Goal: Task Accomplishment & Management: Manage account settings

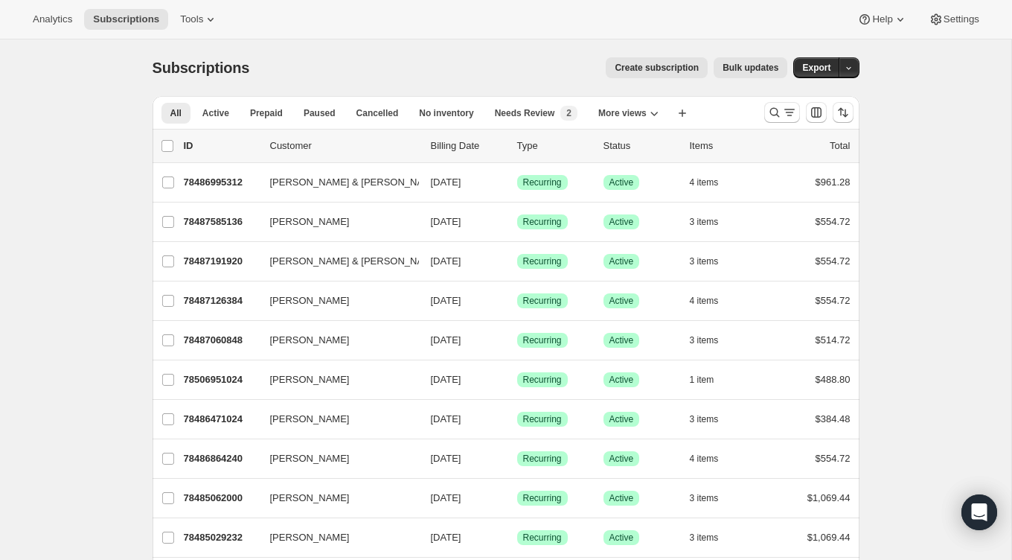
click at [539, 127] on div "All Active Prepaid Paused Cancelled No inventory Needs Review Simply Bundle Rec…" at bounding box center [453, 112] width 600 height 33
click at [539, 112] on span "Needs Review" at bounding box center [525, 113] width 60 height 12
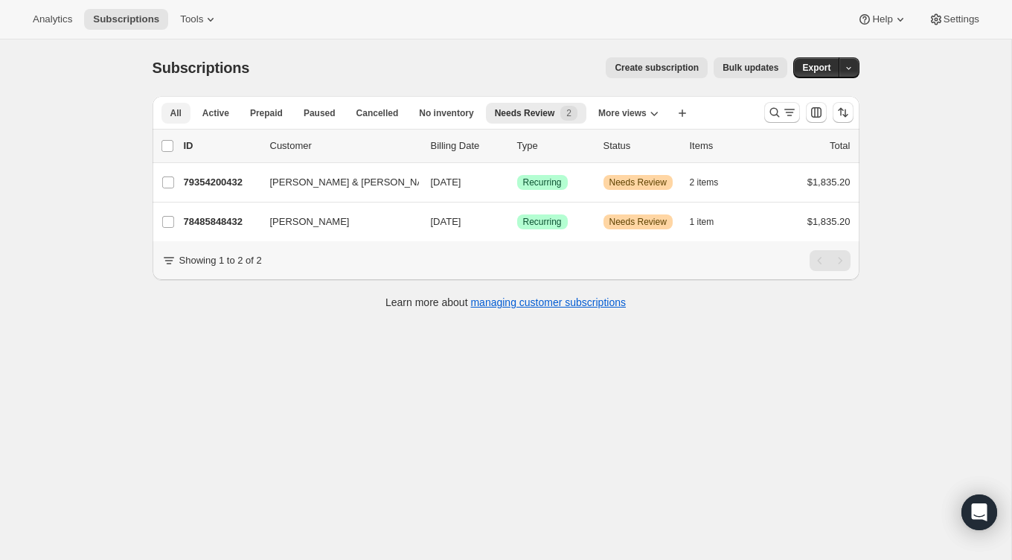
click at [172, 115] on span "All" at bounding box center [175, 113] width 11 height 12
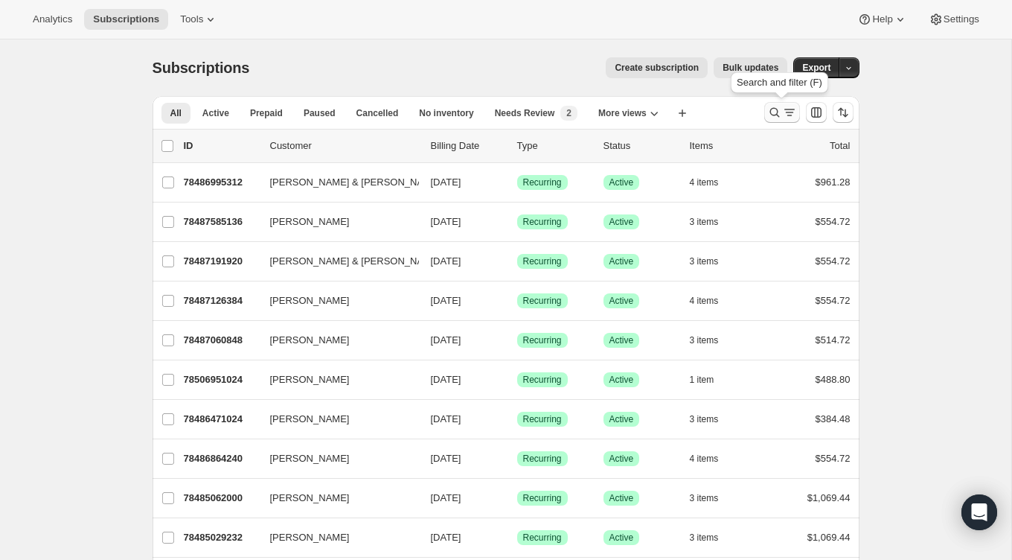
click at [772, 115] on icon "Search and filter results" at bounding box center [774, 112] width 15 height 15
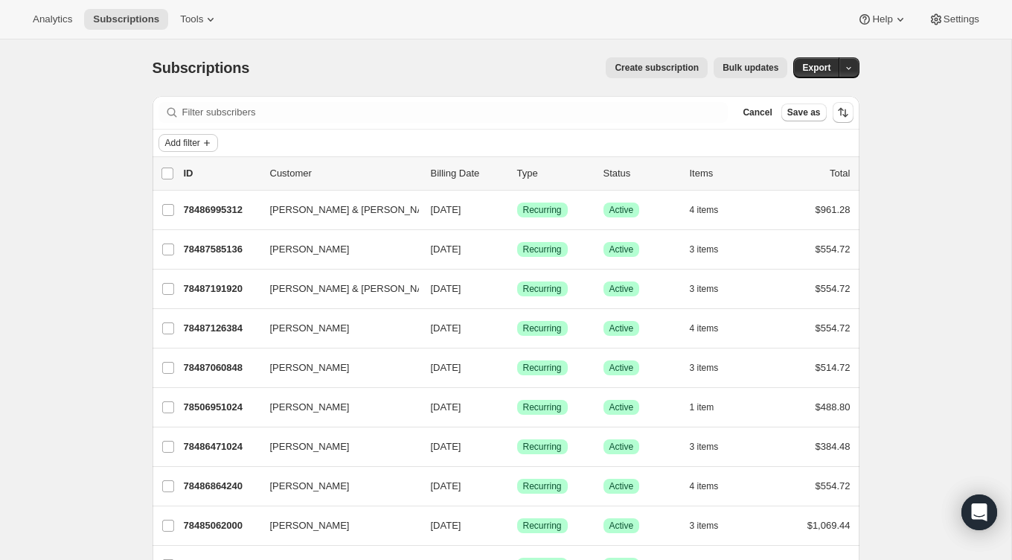
click at [191, 147] on span "Add filter" at bounding box center [182, 143] width 35 height 12
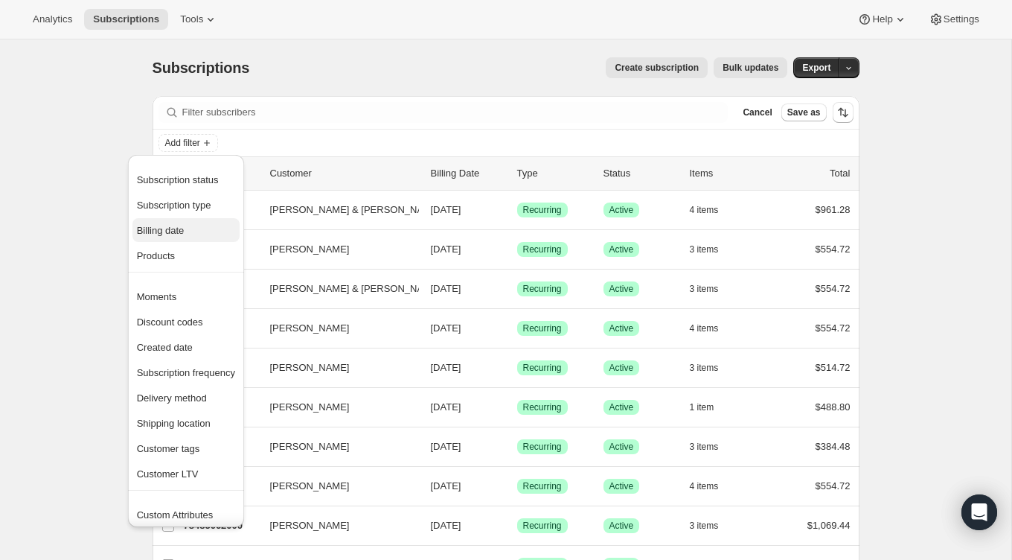
click at [174, 230] on span "Billing date" at bounding box center [161, 230] width 48 height 11
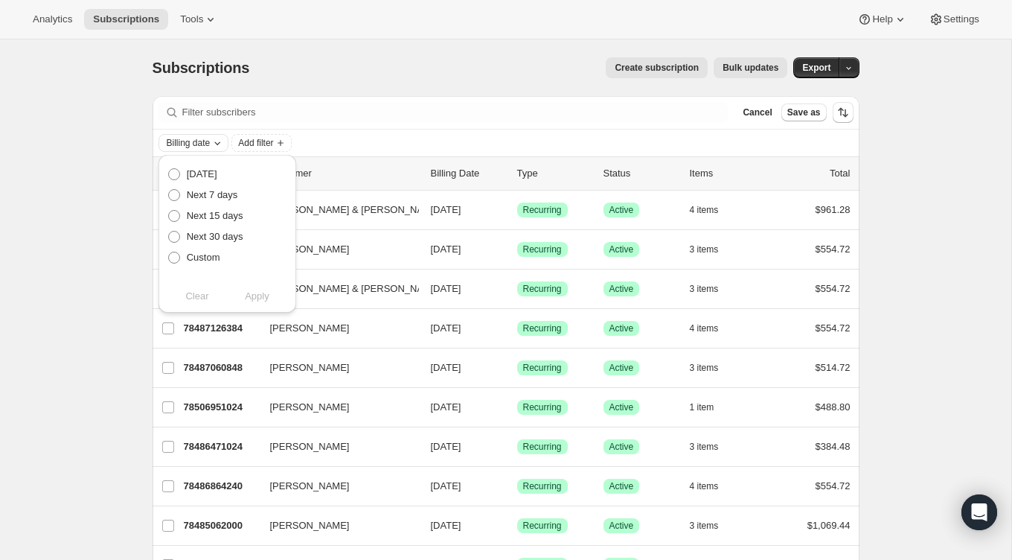
click at [196, 141] on span "Billing date" at bounding box center [189, 143] width 44 height 12
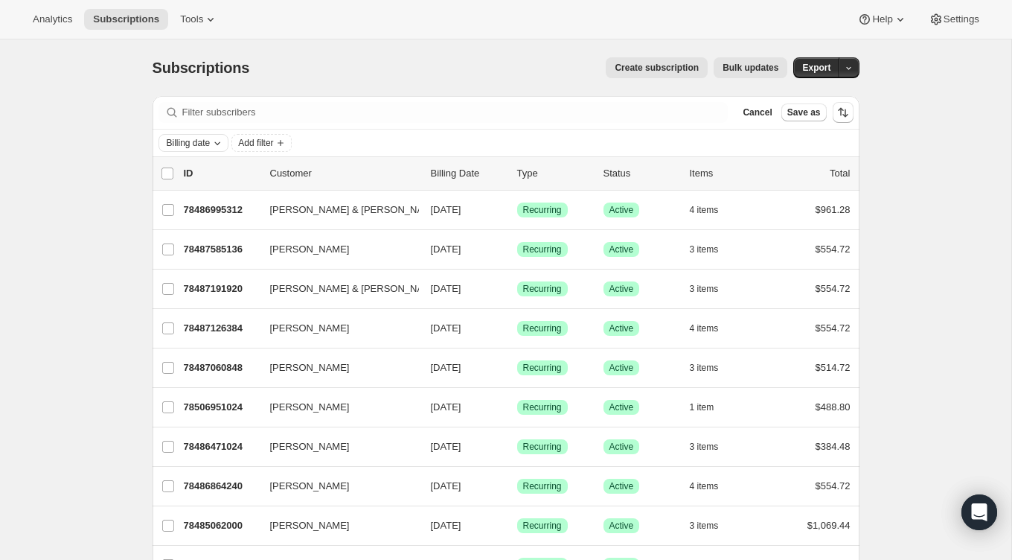
click at [196, 141] on span "Billing date" at bounding box center [189, 143] width 44 height 12
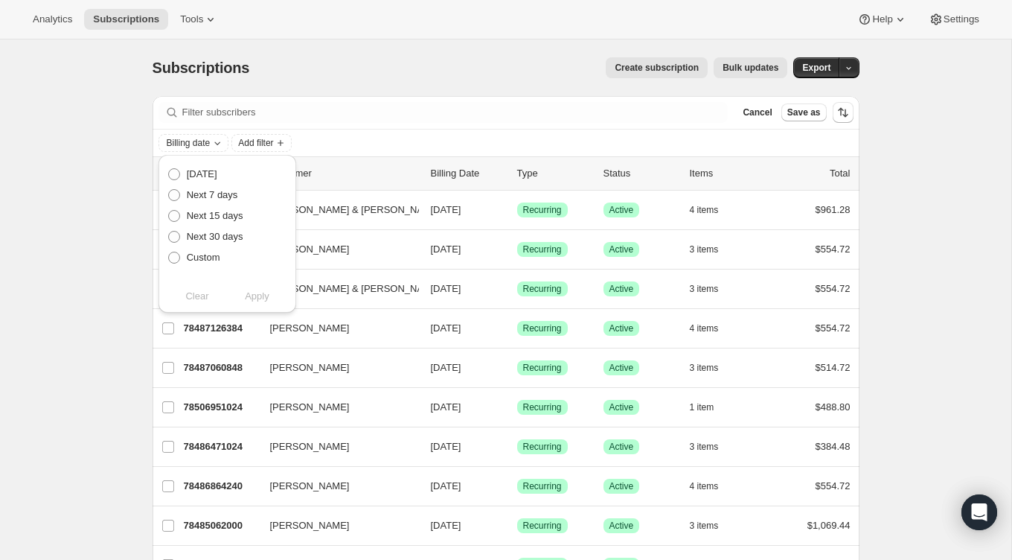
click at [328, 142] on div "Billing date Add filter" at bounding box center [506, 143] width 695 height 18
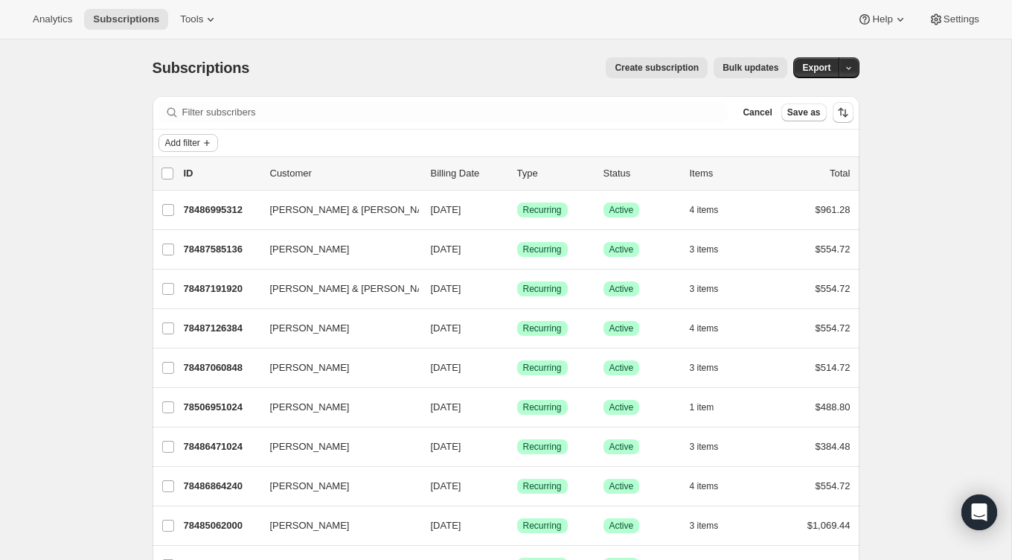
click at [207, 141] on icon "Add filter" at bounding box center [207, 143] width 12 height 12
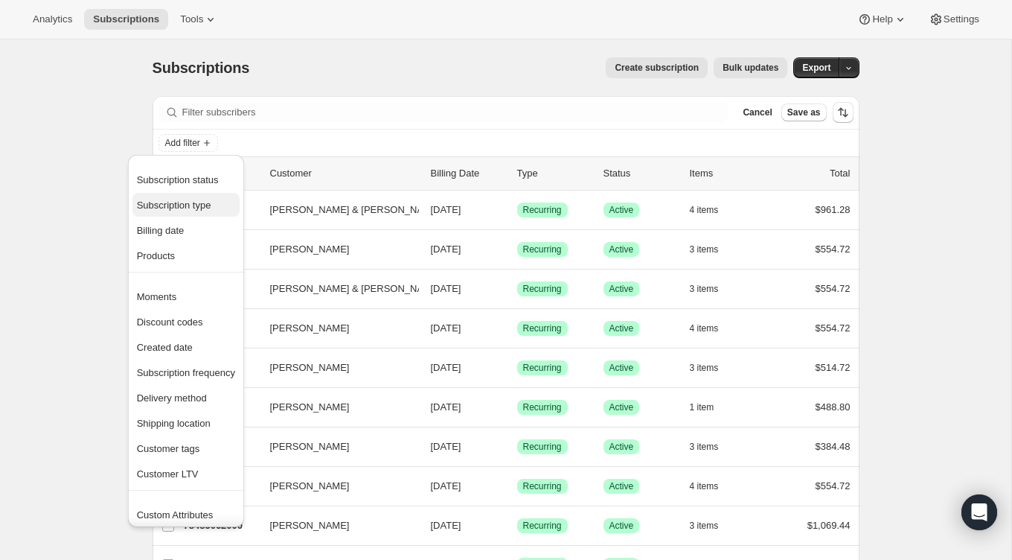
click at [186, 201] on span "Subscription type" at bounding box center [174, 204] width 74 height 11
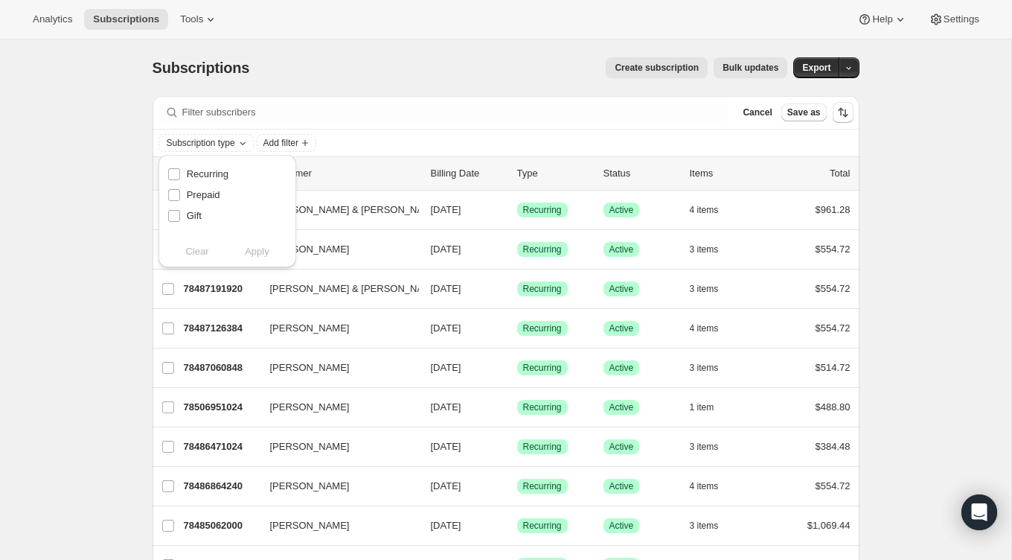
click at [379, 149] on div "Subscription type Add filter" at bounding box center [506, 143] width 695 height 18
click at [205, 137] on icon "Add filter" at bounding box center [207, 143] width 12 height 12
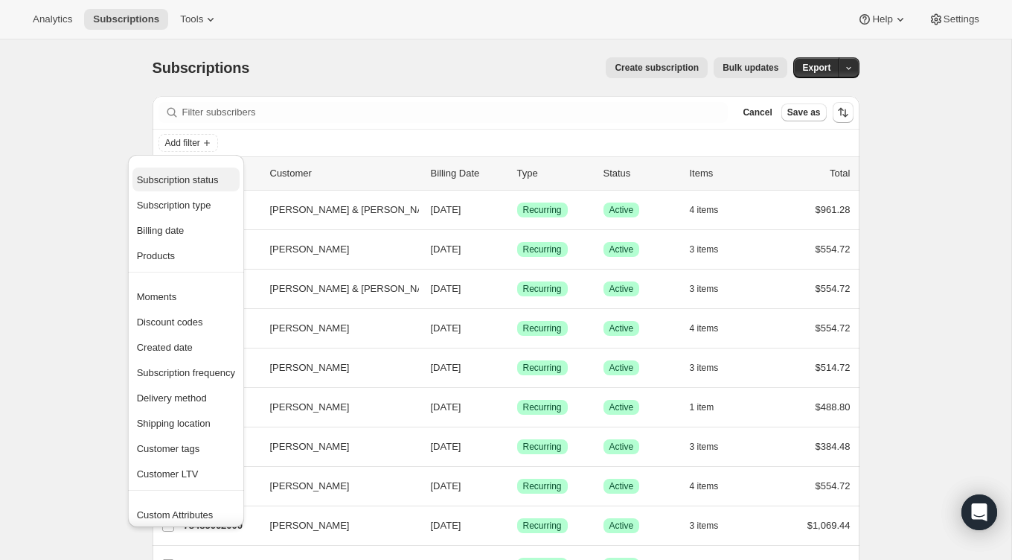
click at [203, 179] on span "Subscription status" at bounding box center [178, 179] width 82 height 11
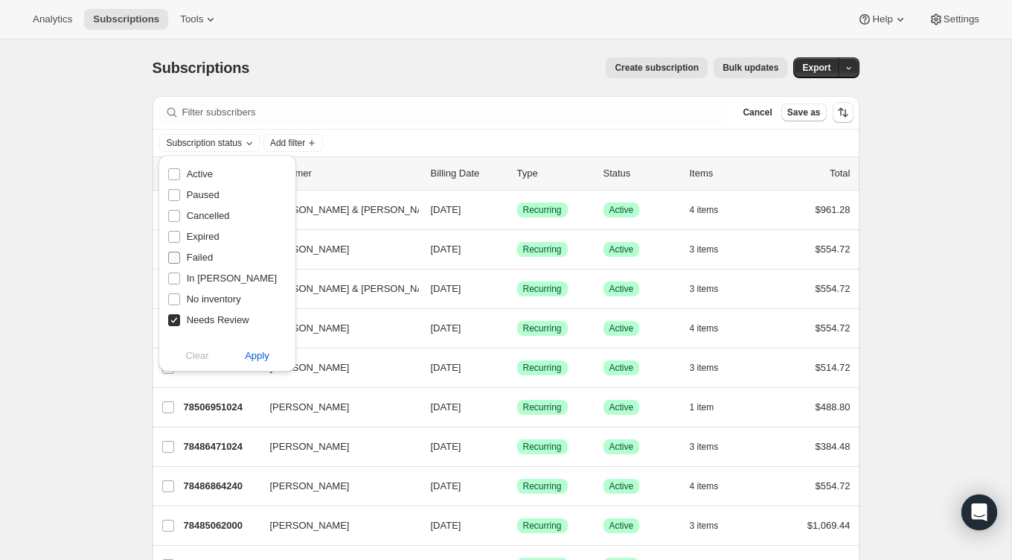
click at [200, 258] on span "Failed" at bounding box center [200, 257] width 26 height 11
click at [180, 258] on input "Failed" at bounding box center [174, 258] width 12 height 12
checkbox input "true"
click at [191, 325] on span "Needs Review" at bounding box center [218, 320] width 63 height 15
click at [180, 325] on input "Needs Review" at bounding box center [174, 320] width 12 height 12
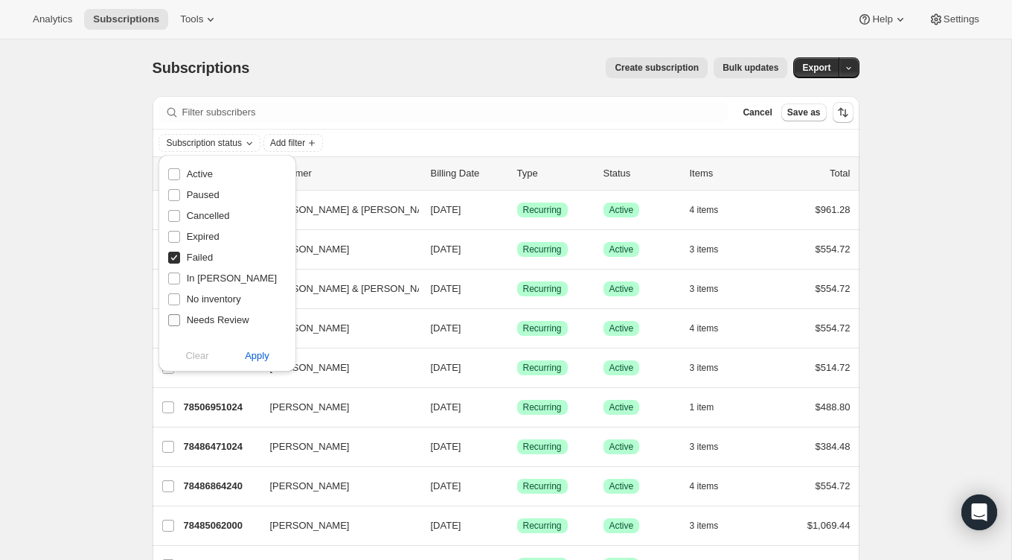
checkbox input "false"
click at [200, 280] on span "In [PERSON_NAME]" at bounding box center [232, 277] width 90 height 11
click at [180, 280] on input "In [PERSON_NAME]" at bounding box center [174, 278] width 12 height 12
checkbox input "true"
click at [253, 350] on span "Apply" at bounding box center [257, 355] width 25 height 15
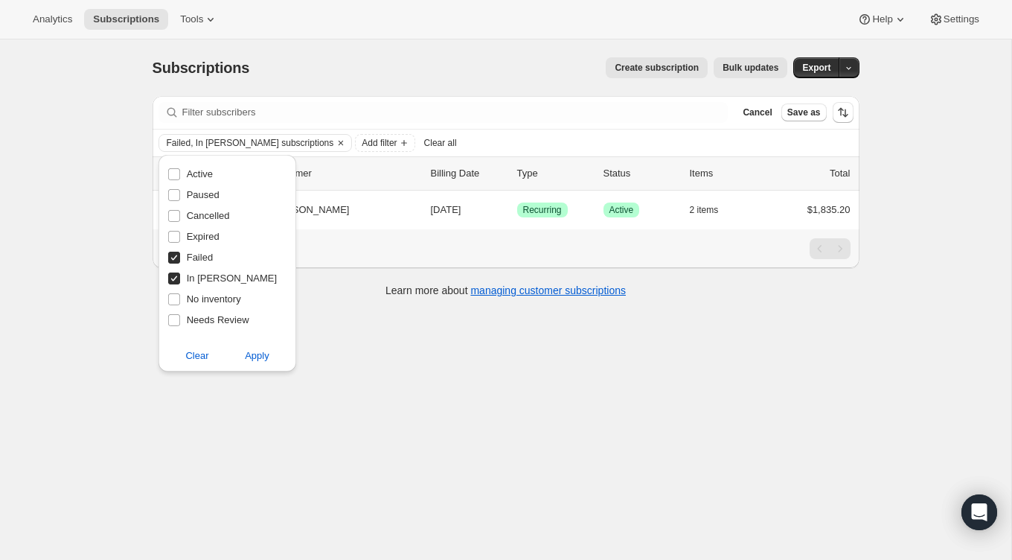
click at [60, 243] on div "Subscriptions. This page is ready Subscriptions Create subscription Bulk update…" at bounding box center [505, 319] width 1011 height 560
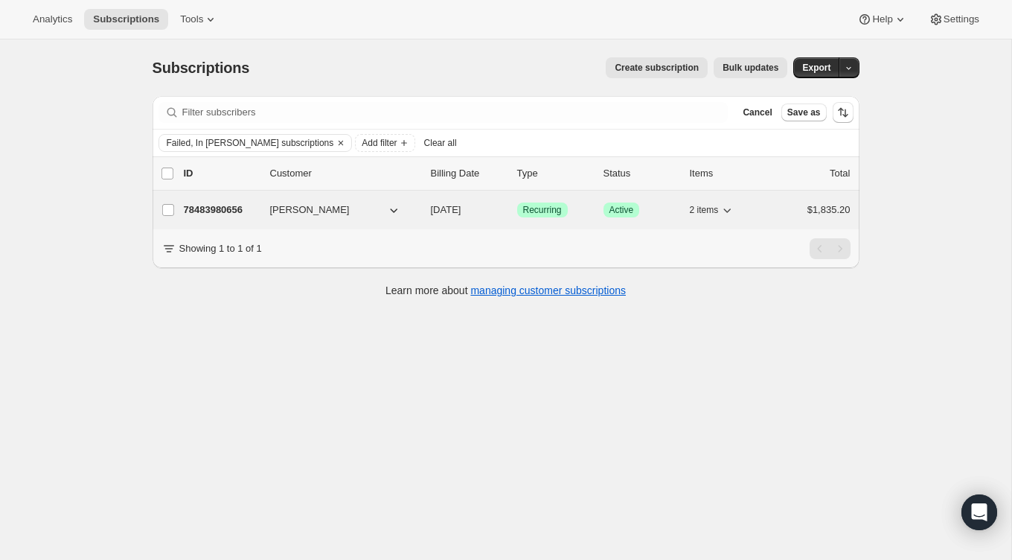
click at [265, 213] on div "78483980656 [PERSON_NAME] [DATE] Success Recurring Success Active 2 items $1,83…" at bounding box center [517, 209] width 667 height 21
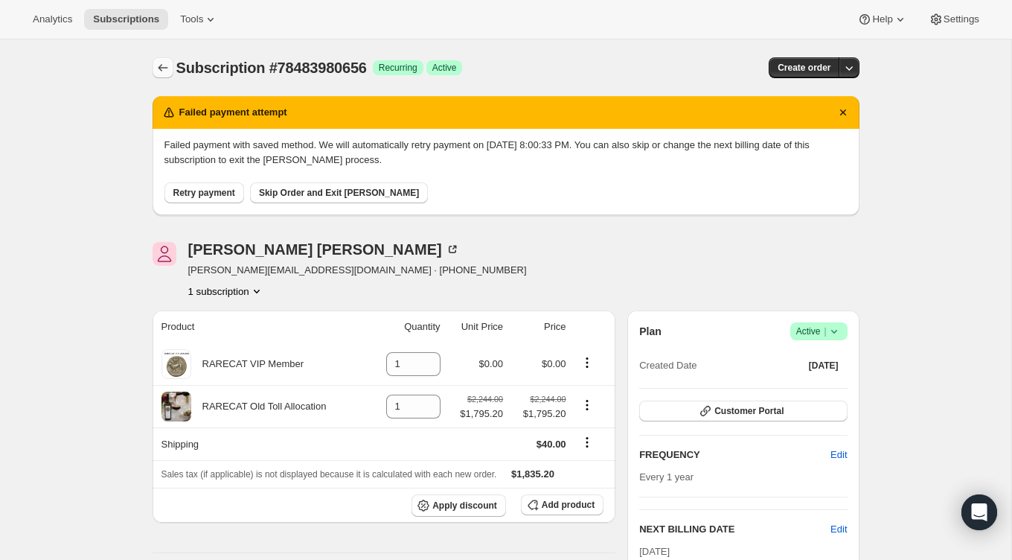
click at [162, 65] on icon "Subscriptions" at bounding box center [163, 67] width 15 height 15
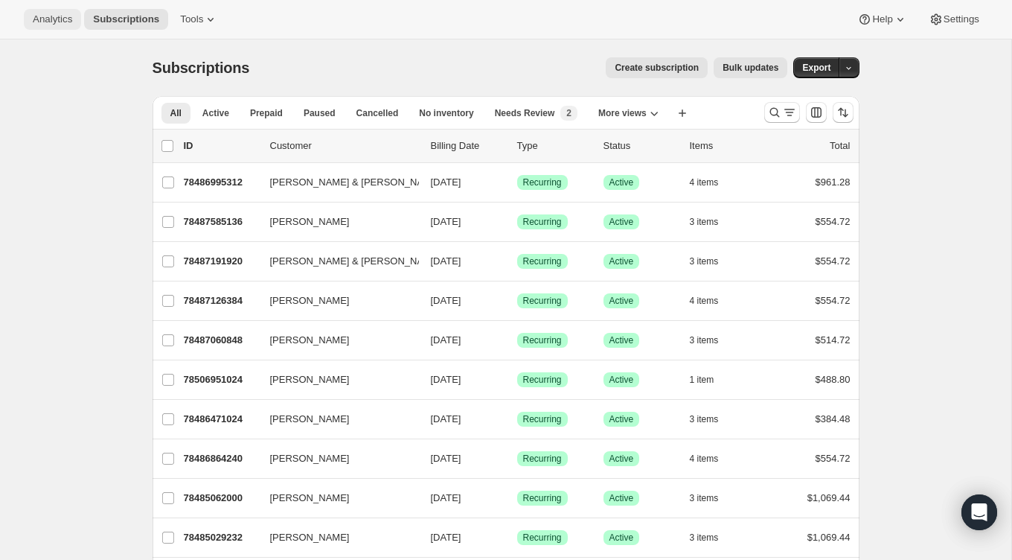
click at [34, 22] on span "Analytics" at bounding box center [52, 19] width 39 height 12
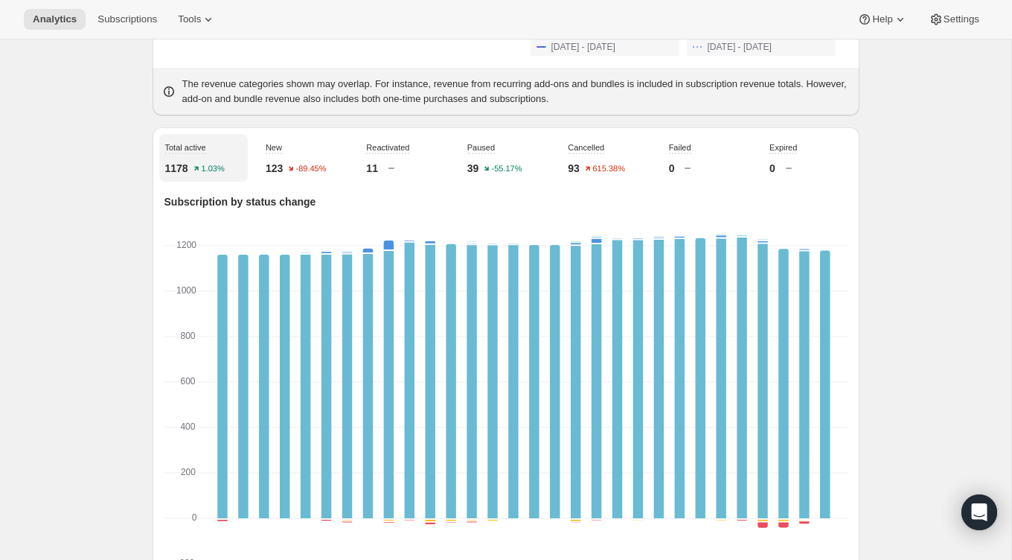
scroll to position [494, 0]
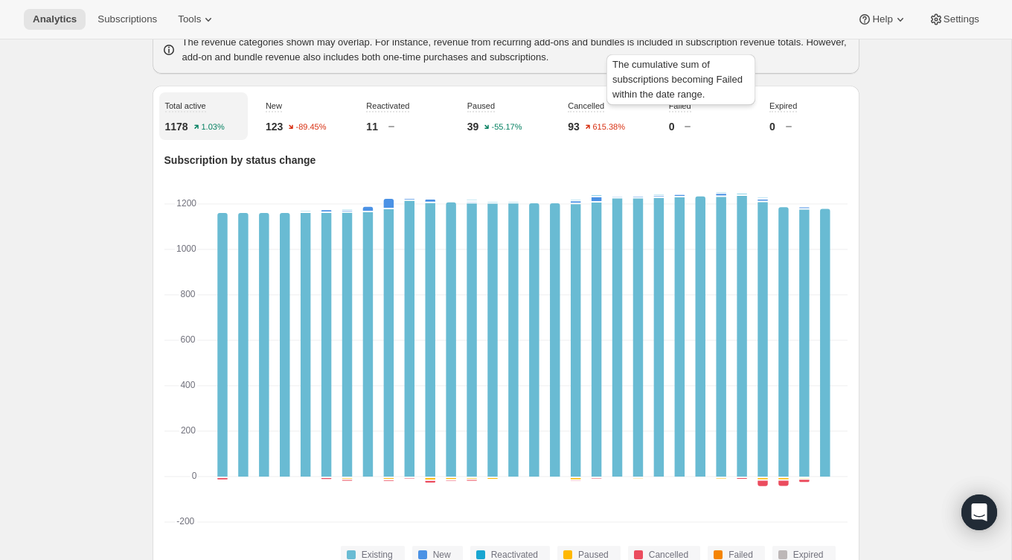
click at [686, 110] on span "Failed" at bounding box center [680, 105] width 22 height 9
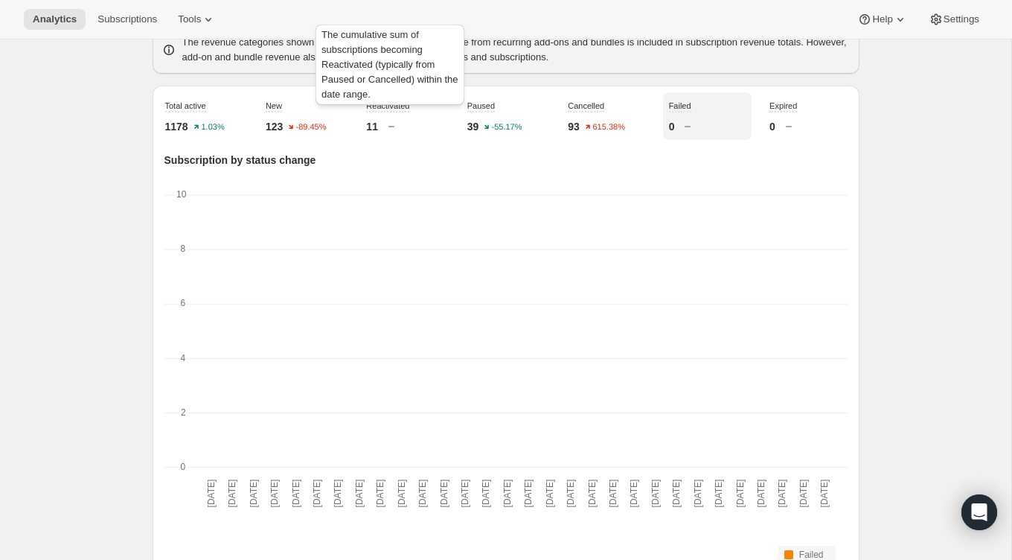
click at [395, 112] on span "Reactivated" at bounding box center [387, 106] width 43 height 13
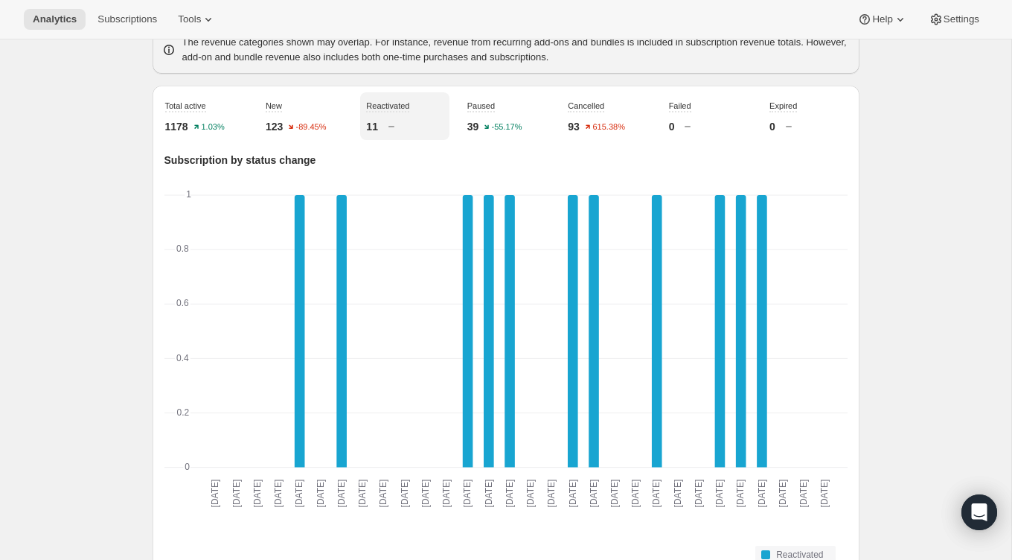
click at [488, 110] on span "Paused" at bounding box center [481, 105] width 28 height 9
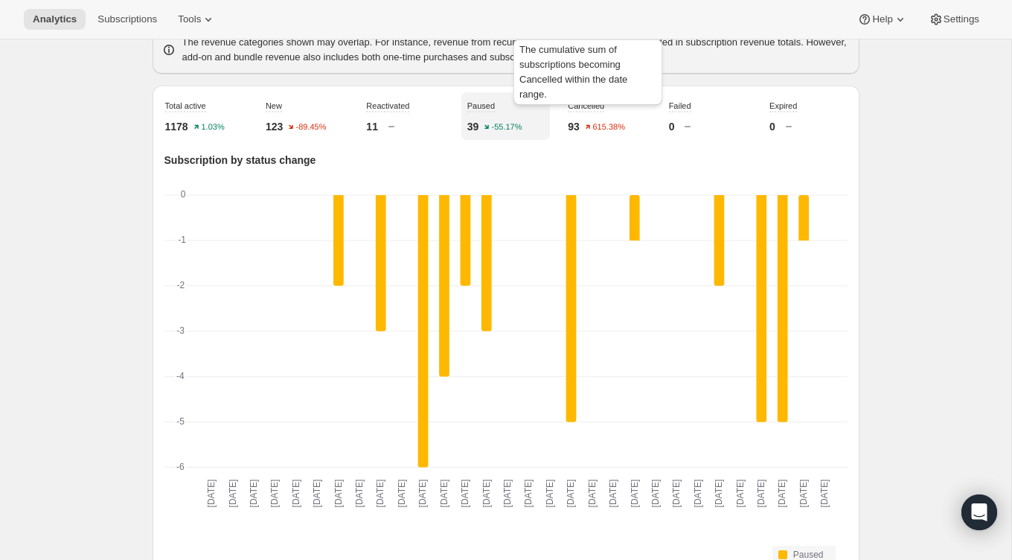
click at [574, 110] on span "Cancelled" at bounding box center [586, 105] width 36 height 9
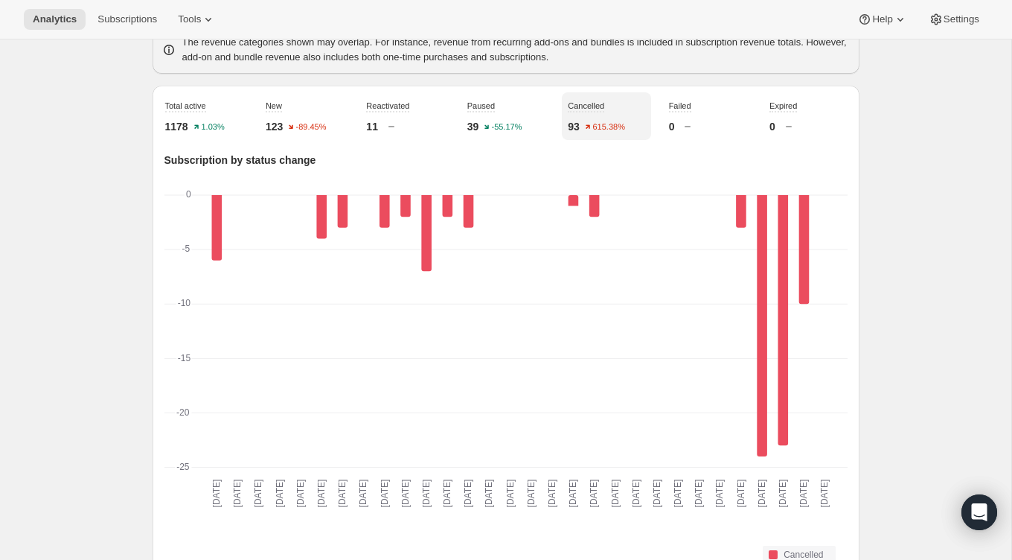
scroll to position [522, 0]
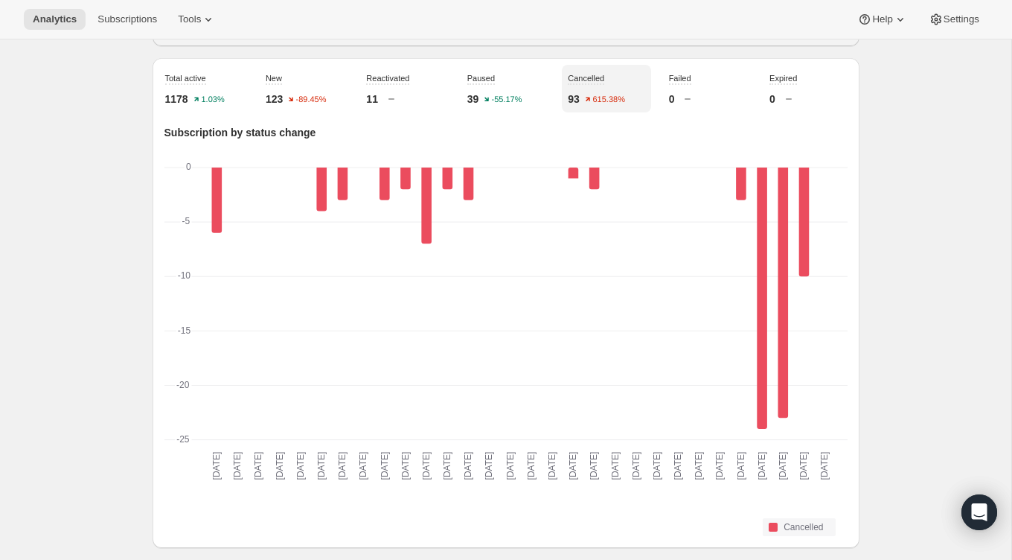
click at [662, 103] on div "Total active 1178 1.03% New 123 -89.45% Reactivated 11 Paused 39 -55.17% Cancel…" at bounding box center [506, 89] width 694 height 48
click at [684, 103] on div "Failed 0" at bounding box center [707, 89] width 89 height 48
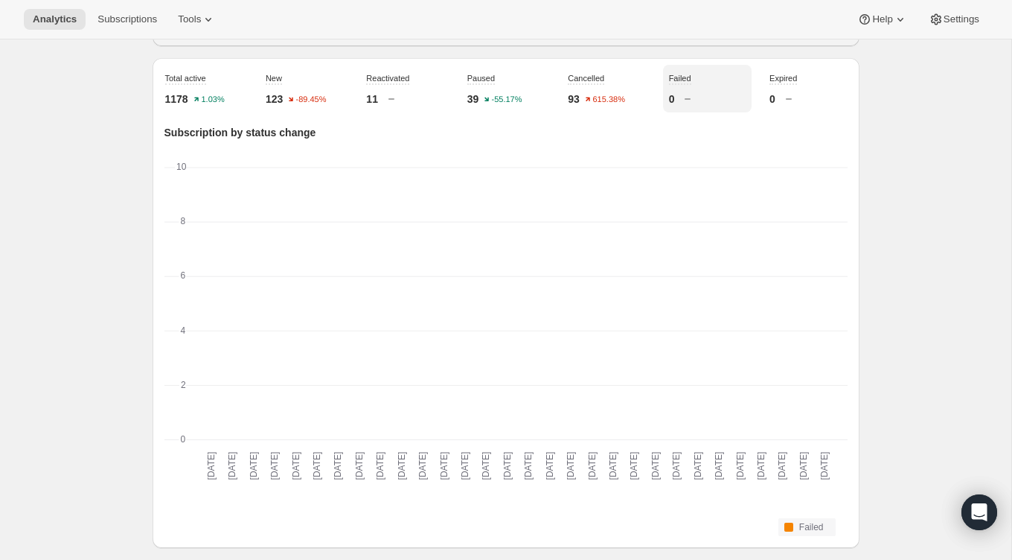
click at [740, 103] on div "Failed 0" at bounding box center [707, 89] width 89 height 48
click at [778, 103] on div "Expired 0" at bounding box center [807, 89] width 89 height 48
click at [713, 99] on div "Failed 0" at bounding box center [707, 89] width 89 height 48
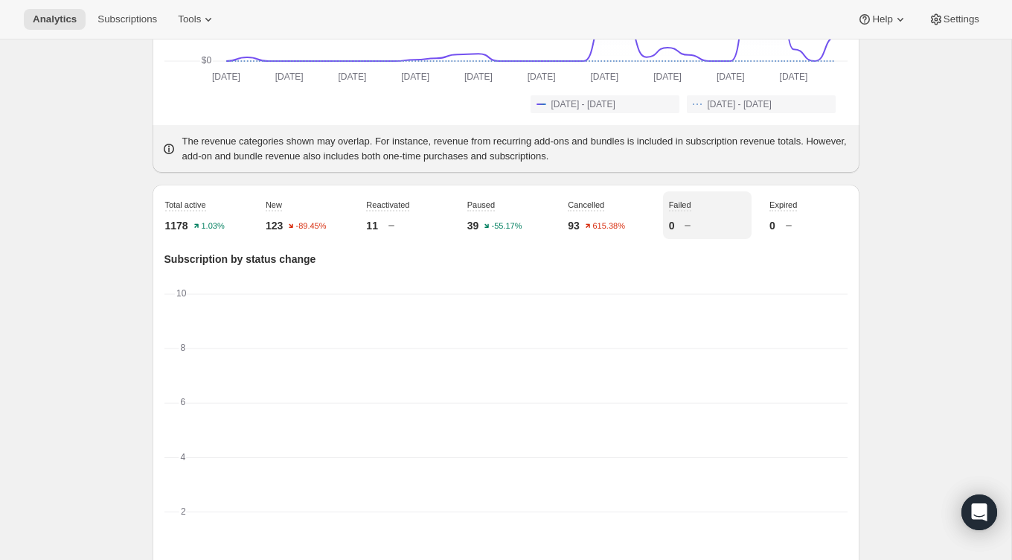
scroll to position [0, 0]
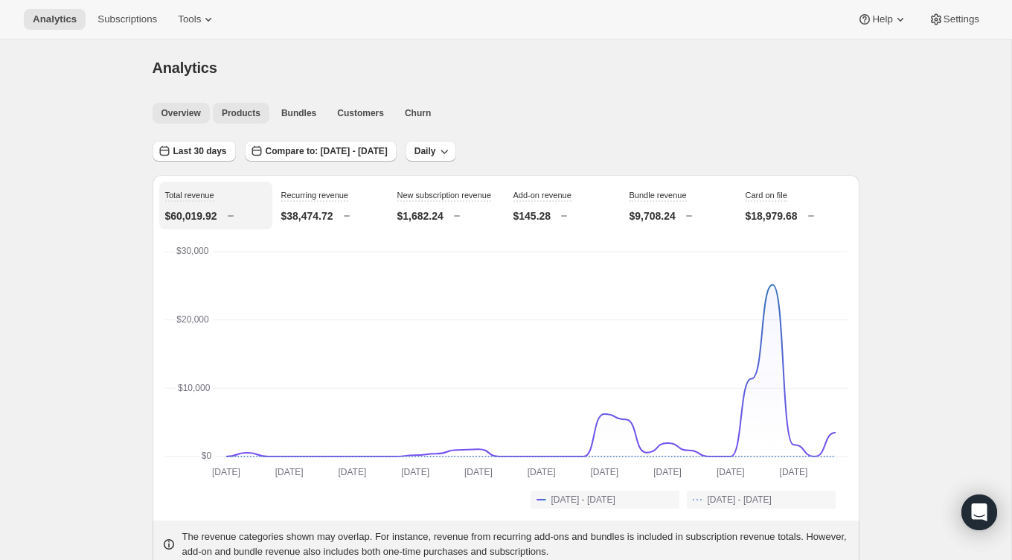
click at [244, 113] on span "Products" at bounding box center [241, 113] width 39 height 12
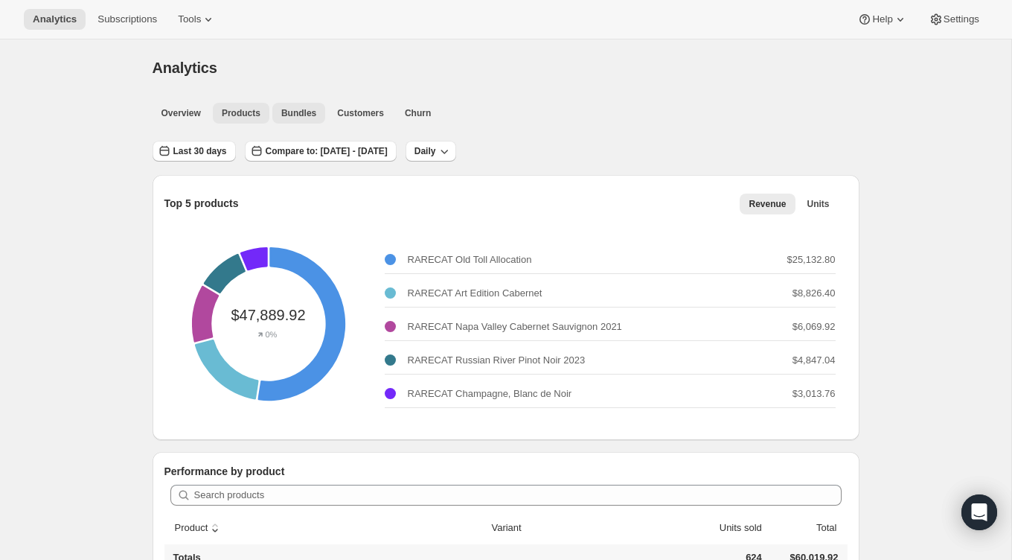
click at [324, 118] on button "Bundles" at bounding box center [298, 113] width 53 height 21
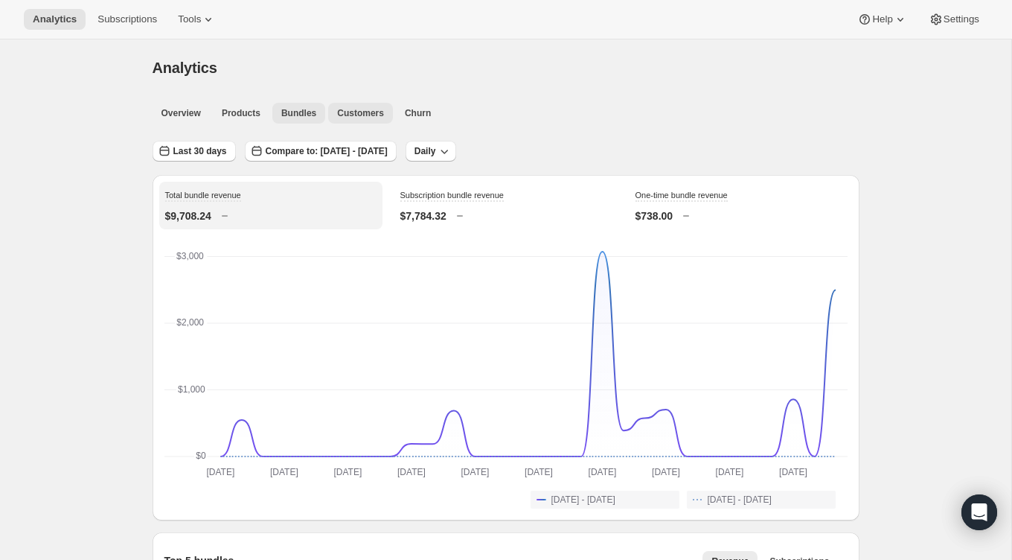
click at [348, 115] on span "Customers" at bounding box center [360, 113] width 47 height 12
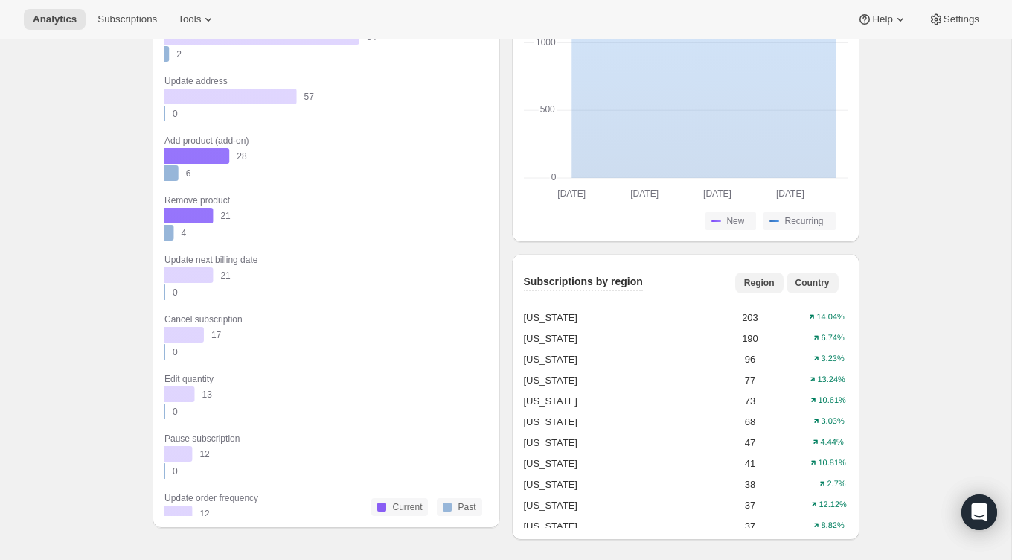
click at [797, 278] on span "Country" at bounding box center [812, 283] width 34 height 12
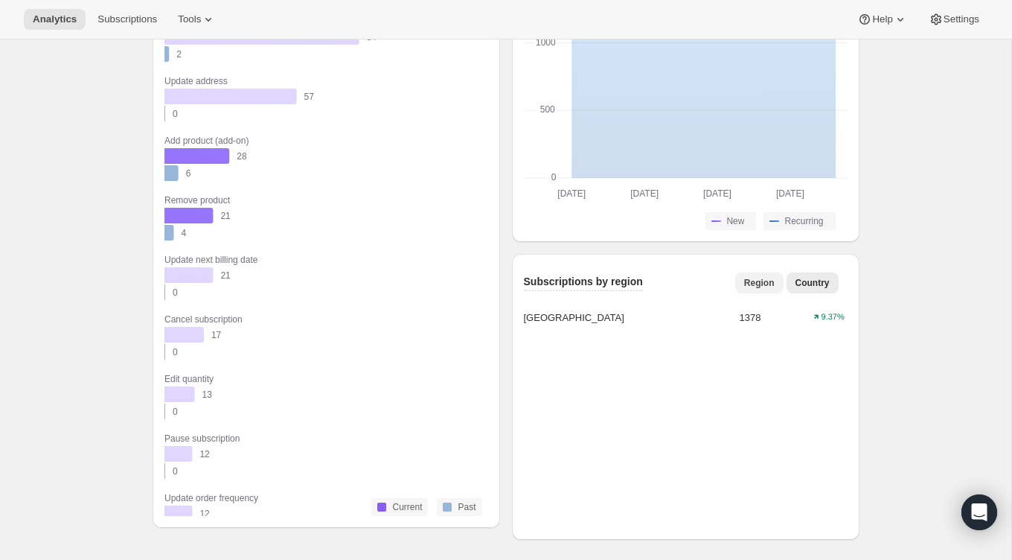
click at [748, 278] on span "Region" at bounding box center [759, 283] width 31 height 12
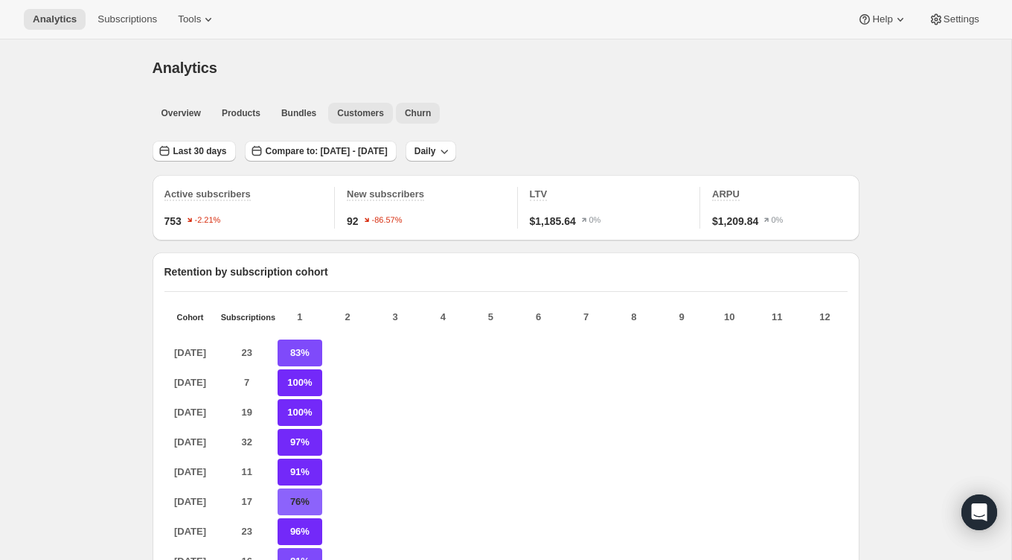
click at [413, 114] on span "Churn" at bounding box center [418, 113] width 26 height 12
